Goal: Task Accomplishment & Management: Manage account settings

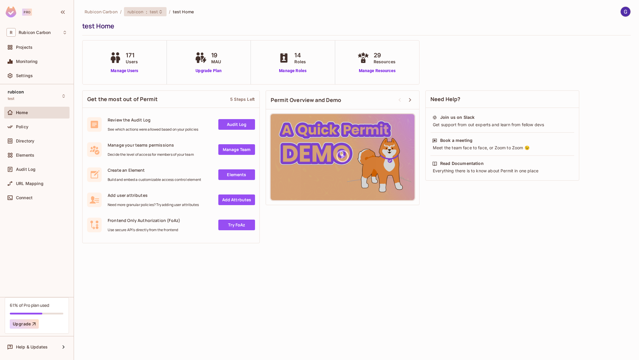
click at [156, 8] on div "rubicon : test" at bounding box center [145, 11] width 43 height 9
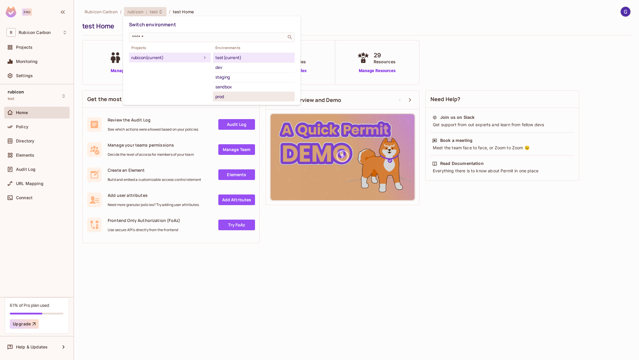
click at [222, 94] on div "prod" at bounding box center [253, 96] width 77 height 7
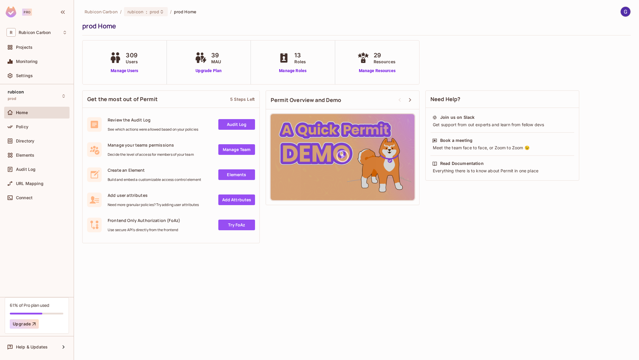
click at [124, 74] on div "309 Users Manage Users" at bounding box center [125, 63] width 84 height 44
click at [121, 72] on link "Manage Users" at bounding box center [124, 71] width 33 height 6
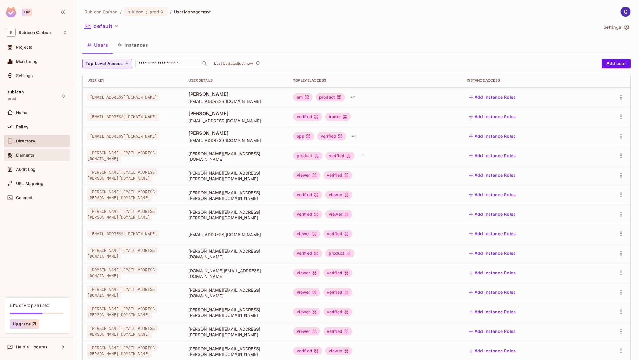
click at [36, 158] on div "Elements" at bounding box center [37, 155] width 61 height 7
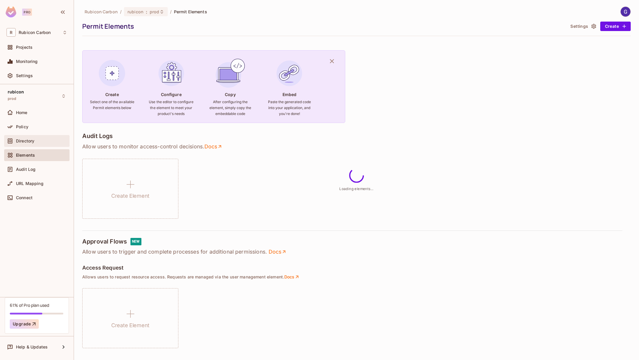
click at [38, 141] on div "Directory" at bounding box center [41, 141] width 51 height 5
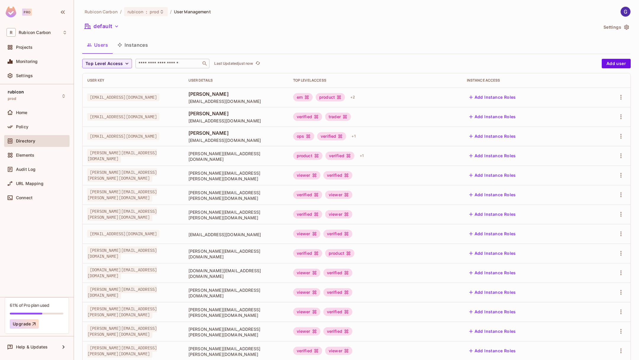
click at [159, 67] on div "​" at bounding box center [173, 63] width 74 height 9
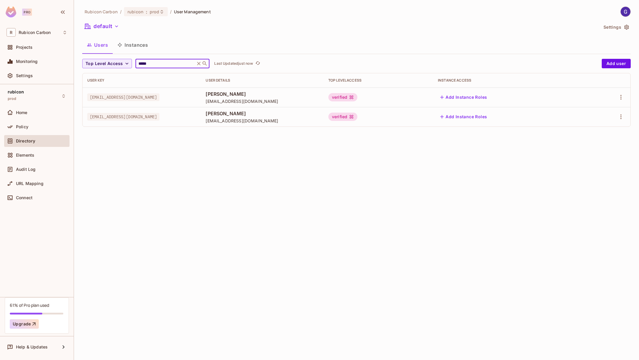
type input "*****"
click at [27, 128] on span "Policy" at bounding box center [22, 127] width 12 height 5
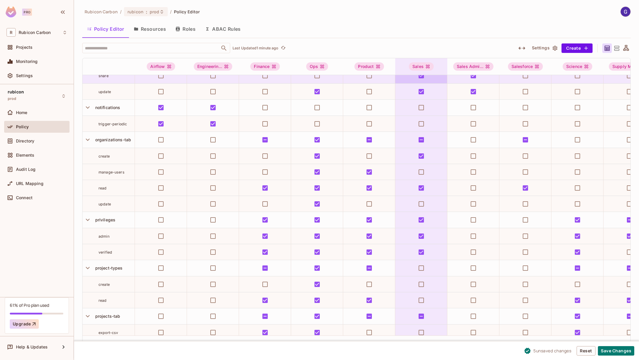
scroll to position [1167, 0]
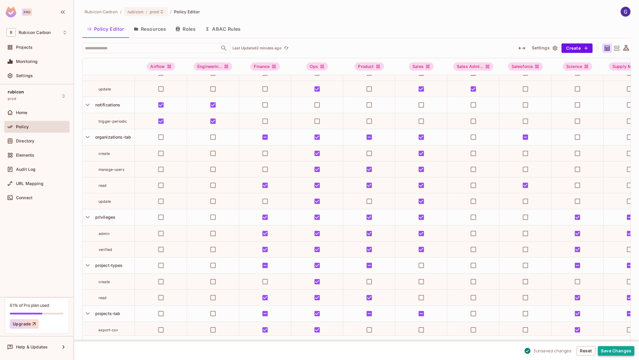
click at [610, 351] on button "Save Changes" at bounding box center [616, 351] width 36 height 9
